Goal: Use online tool/utility: Utilize a website feature to perform a specific function

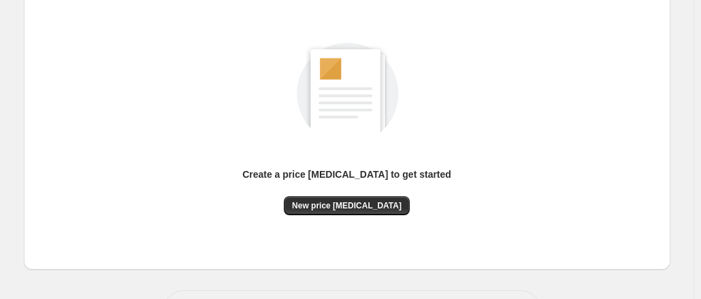
scroll to position [204, 0]
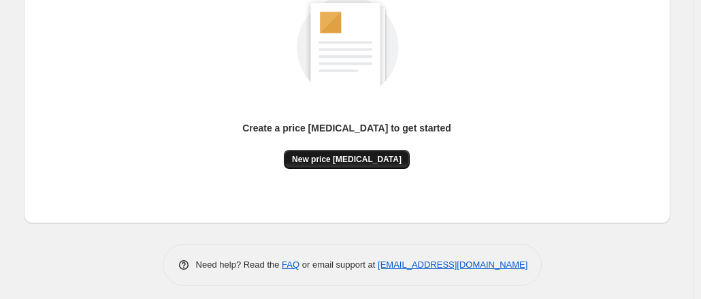
click at [339, 161] on span "New price [MEDICAL_DATA]" at bounding box center [347, 159] width 110 height 11
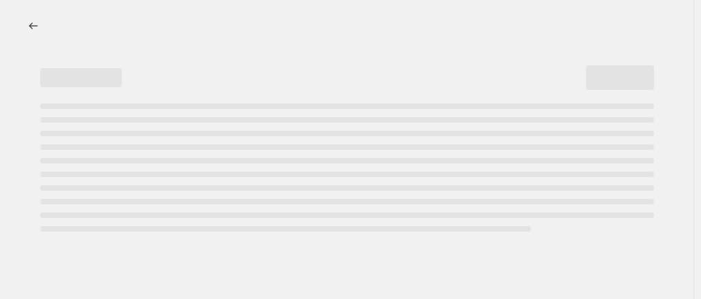
select select "percentage"
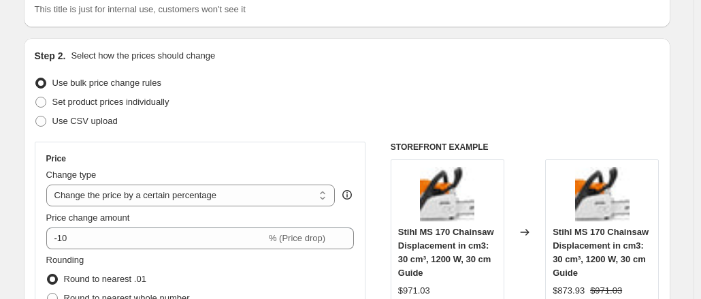
scroll to position [136, 0]
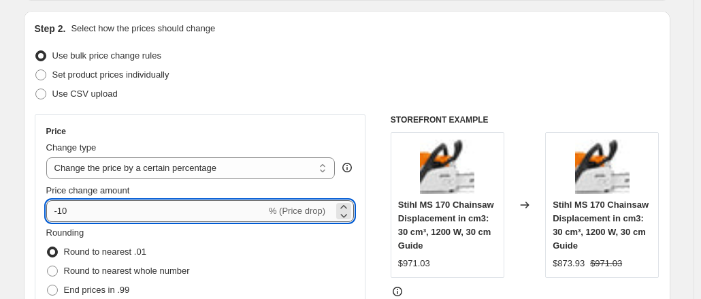
click at [96, 205] on input "-10" at bounding box center [156, 211] width 220 height 22
type input "-1"
type input "-40"
click at [202, 93] on div "Use CSV upload" at bounding box center [347, 93] width 624 height 19
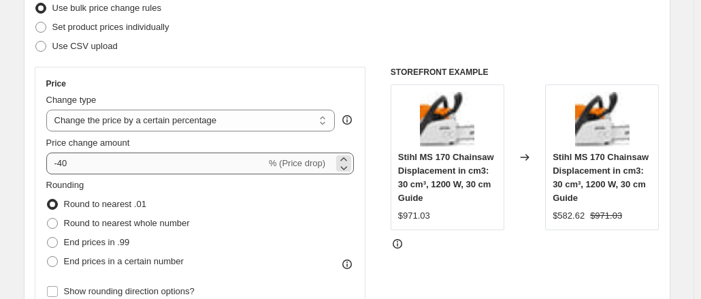
scroll to position [204, 0]
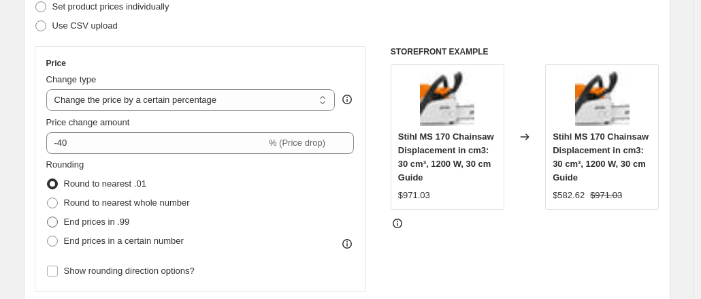
click at [107, 224] on span "End prices in .99" at bounding box center [97, 221] width 66 height 10
click at [48, 217] on input "End prices in .99" at bounding box center [47, 216] width 1 height 1
radio input "true"
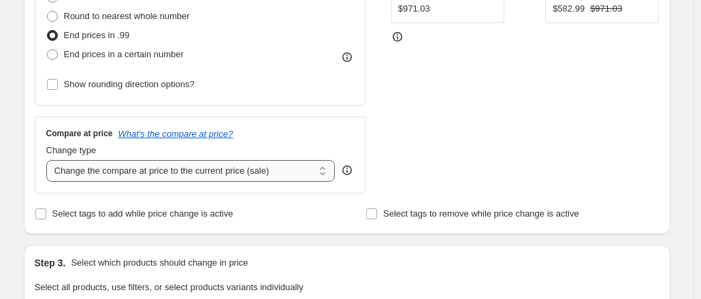
scroll to position [408, 0]
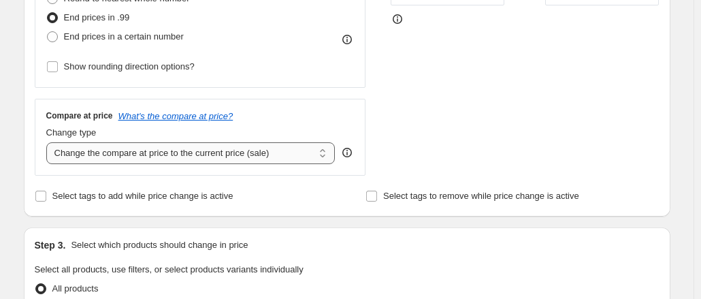
click at [150, 161] on select "Change the compare at price to the current price (sale) Change the compare at p…" at bounding box center [190, 153] width 289 height 22
select select "remove"
click at [49, 142] on select "Change the compare at price to the current price (sale) Change the compare at p…" at bounding box center [190, 153] width 289 height 22
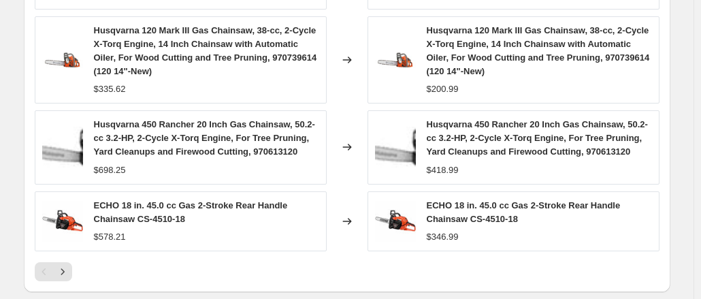
scroll to position [1088, 0]
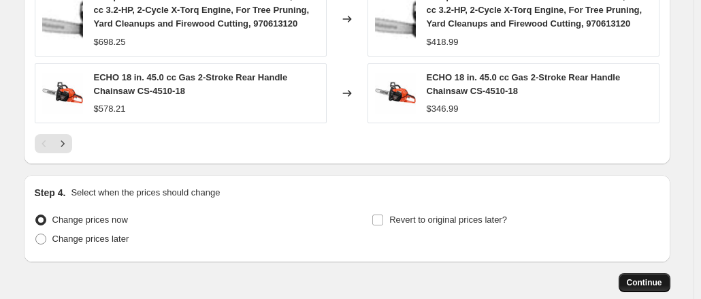
click at [641, 277] on span "Continue" at bounding box center [643, 282] width 35 height 11
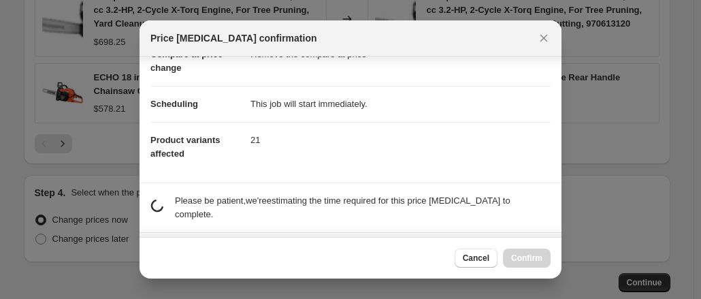
scroll to position [147, 0]
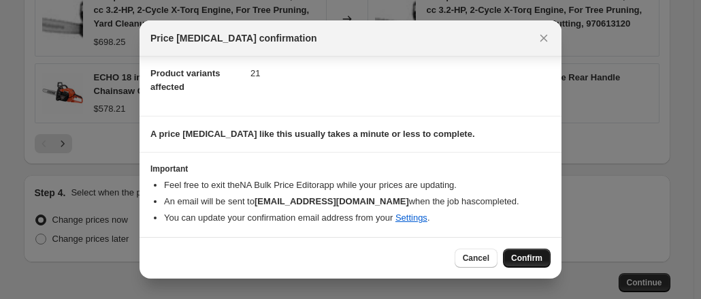
click at [522, 258] on span "Confirm" at bounding box center [526, 257] width 31 height 11
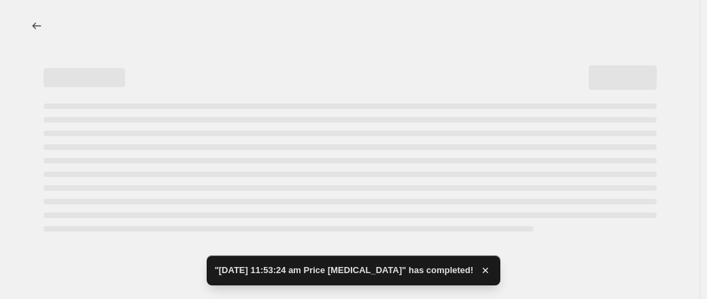
select select "percentage"
select select "remove"
